Goal: Contribute content: Contribute content

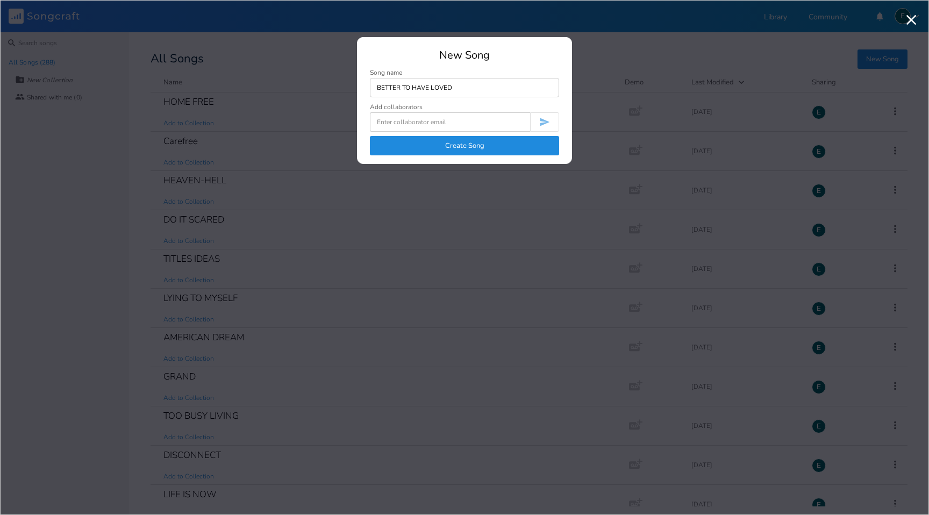
type input "BETTER TO HAVE LOVED"
click at [449, 150] on button "Create Song" at bounding box center [464, 145] width 189 height 19
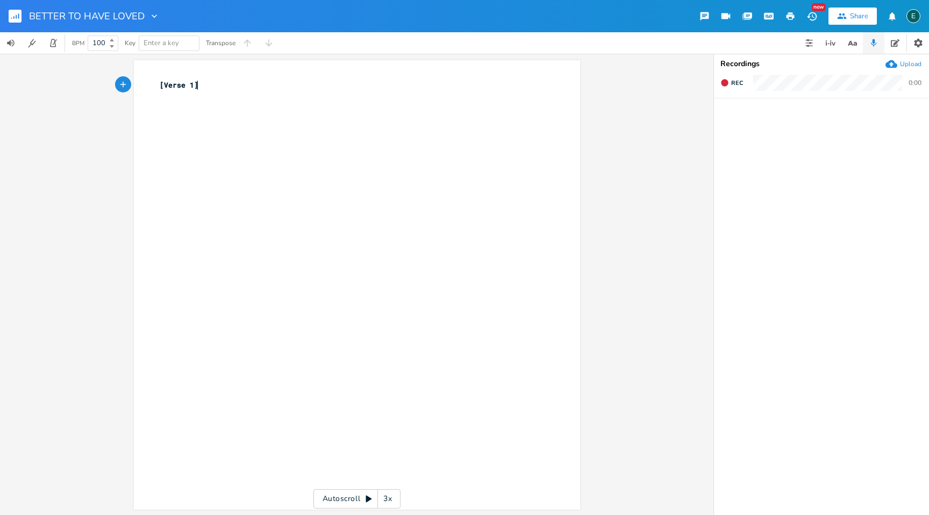
type textarea "[Verse 1]"
drag, startPoint x: 206, startPoint y: 83, endPoint x: 108, endPoint y: 75, distance: 98.2
click at [108, 75] on div "[Verse 1] x [Verse 1] ​ Autoscroll 3x" at bounding box center [356, 284] width 713 height 461
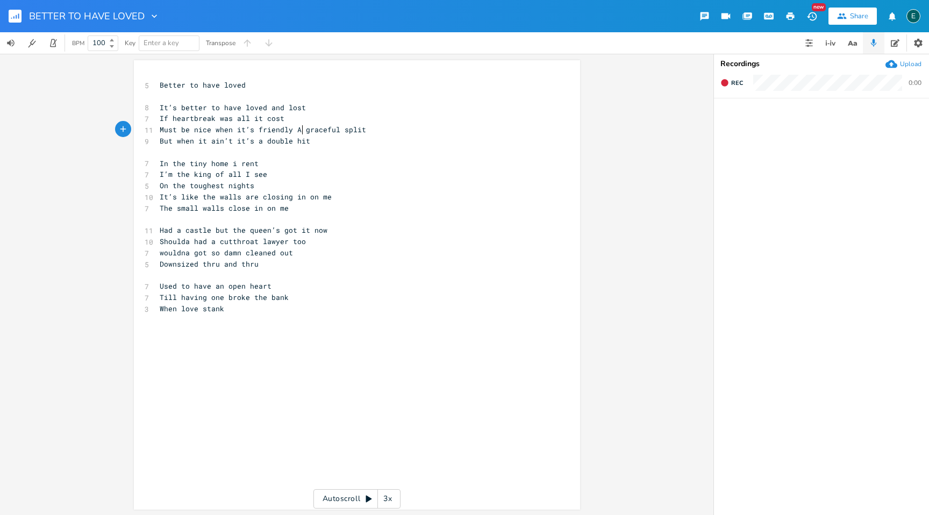
click at [297, 132] on span "Must be nice when it’s friendly A graceful split" at bounding box center [263, 130] width 206 height 10
type textarea "("
click at [335, 131] on span "Must be nice when it’s friendly A (graceful split" at bounding box center [265, 130] width 211 height 10
type textarea ")"
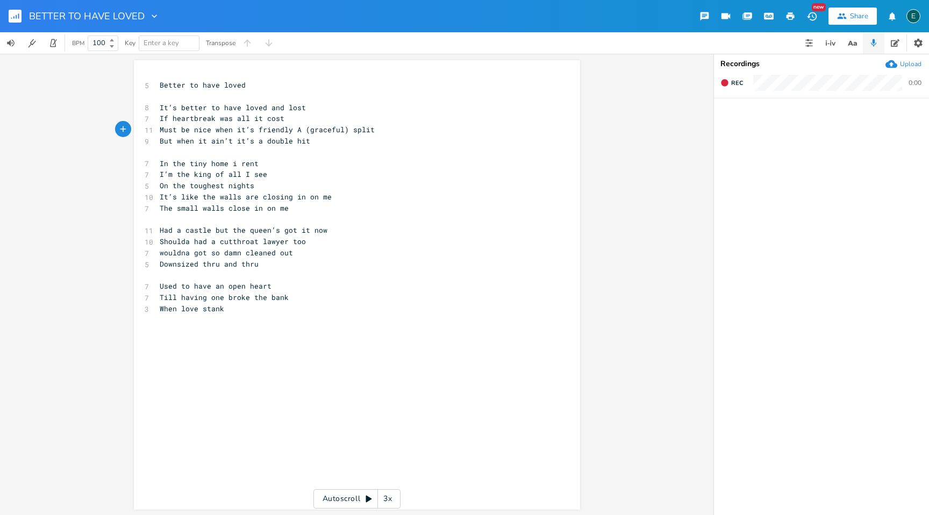
click at [285, 143] on span "But when it ain’t it’s a double hit" at bounding box center [235, 141] width 150 height 10
type textarea "/GUT PUNCH"
click at [253, 131] on span "Must be nice when it’s friendly A (graceful) split" at bounding box center [267, 130] width 215 height 10
type textarea "A"
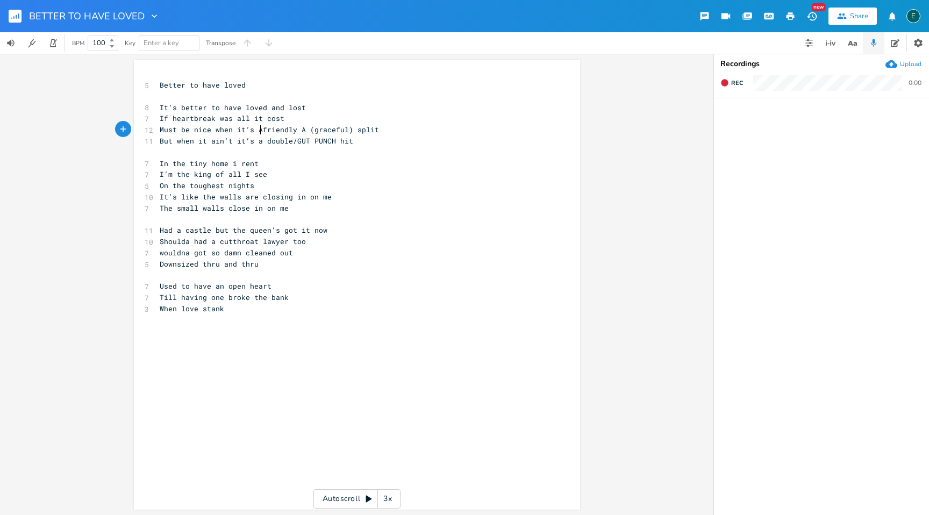
scroll to position [0, 6]
click at [304, 130] on span "Must be nice when it’s A friendly A (graceful) split" at bounding box center [263, 130] width 206 height 10
click at [262, 131] on span "Must be nice when it’s A friendly (graceful) split" at bounding box center [267, 130] width 215 height 10
type textarea "("
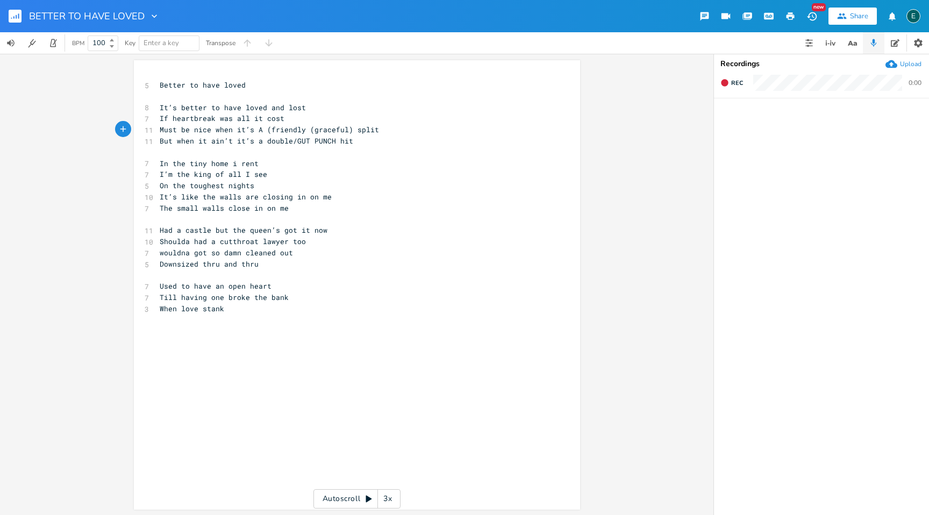
click at [304, 126] on span "Must be nice when it’s A (friendly (graceful) split" at bounding box center [269, 130] width 219 height 10
click at [309, 130] on span "Must be nice when it’s A (friendly (graceful) split" at bounding box center [269, 130] width 219 height 10
type textarea "/"
click at [351, 140] on pre "But when it ain’t it’s a double/GUT PUNCH hit" at bounding box center [351, 140] width 388 height 11
type textarea "/MONEY OPIT"
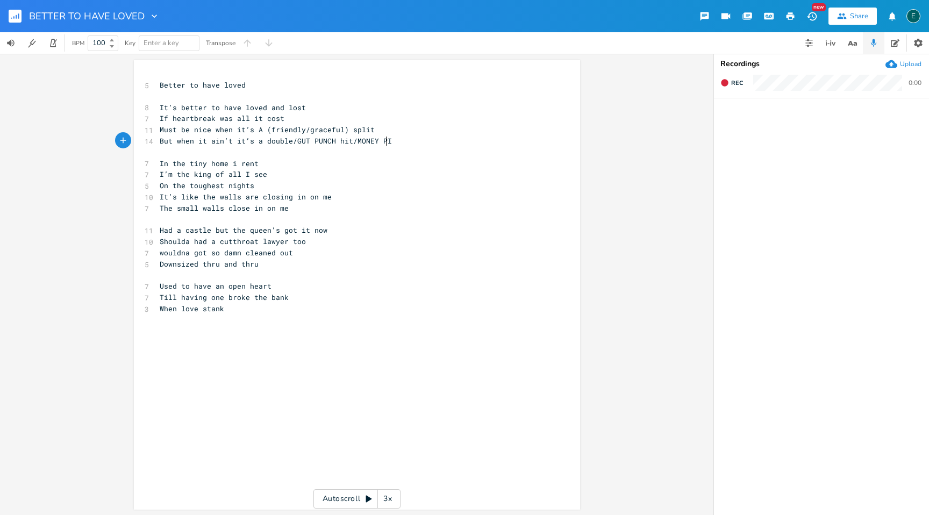
scroll to position [0, 10]
type textarea "PIT"
